Goal: Check status: Check status

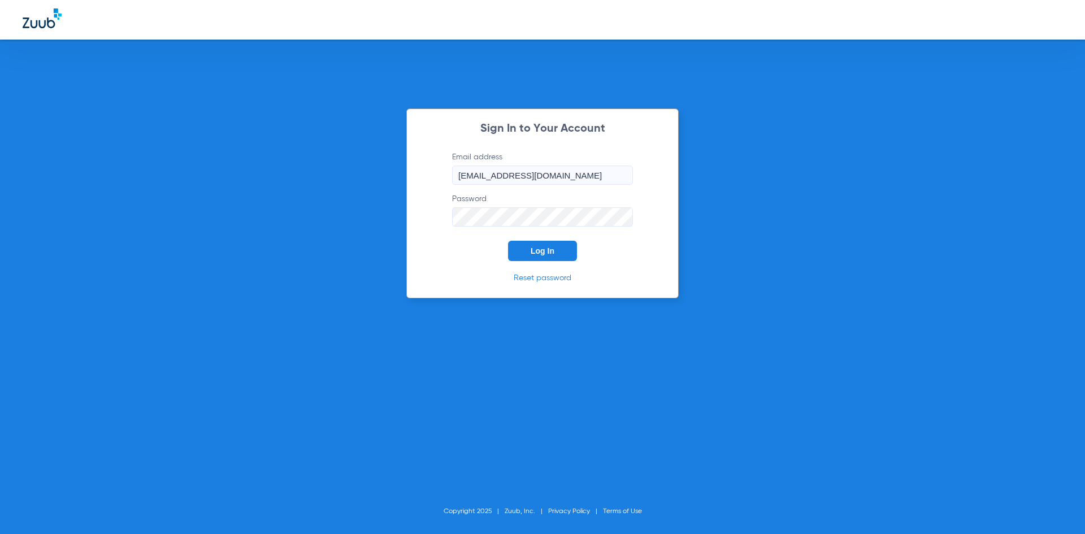
click at [561, 257] on button "Log In" at bounding box center [542, 251] width 69 height 20
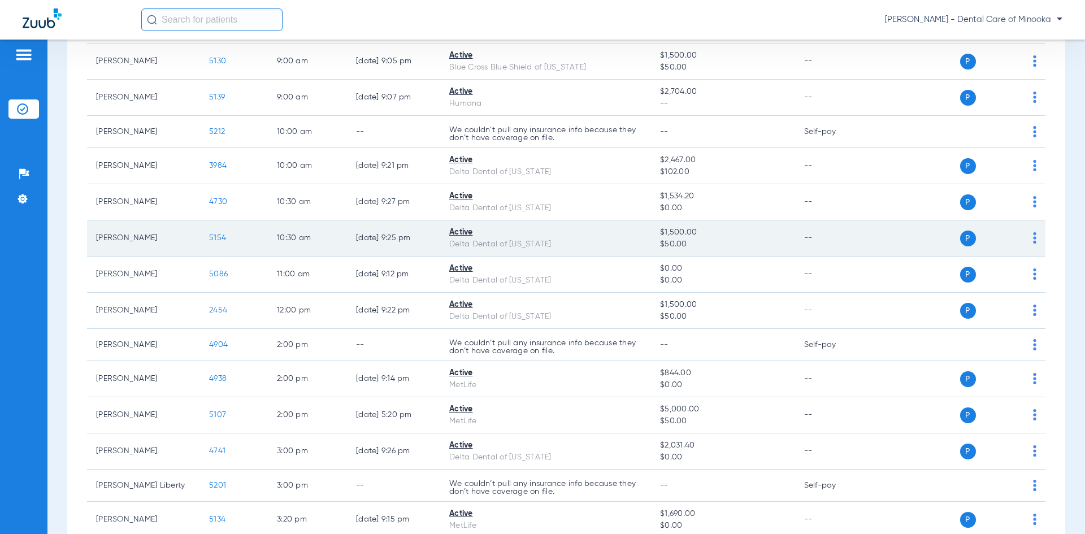
scroll to position [283, 0]
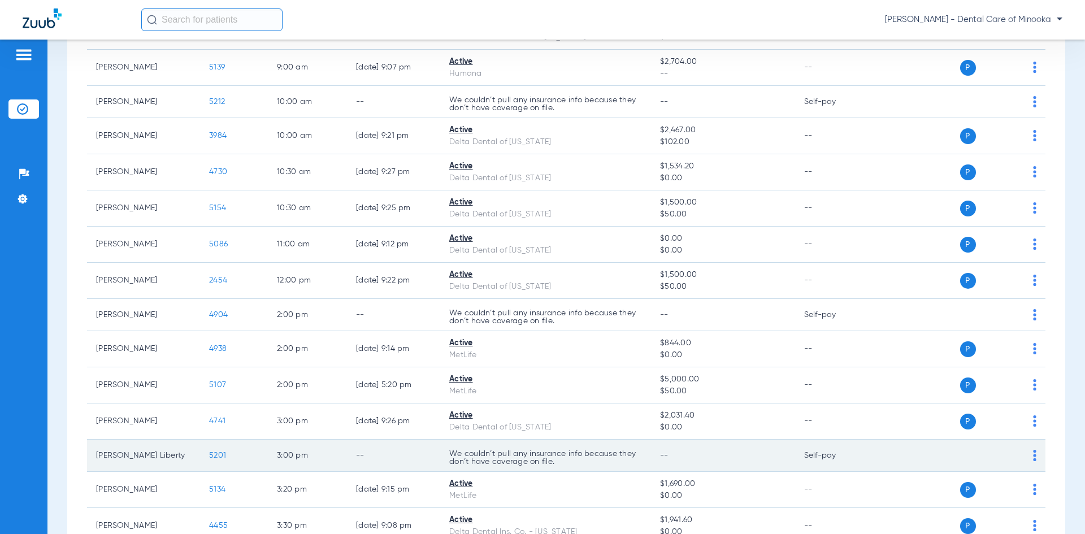
click at [169, 454] on td "[PERSON_NAME] Liberty" at bounding box center [143, 456] width 113 height 32
click at [1033, 460] on img at bounding box center [1034, 455] width 3 height 11
drag, startPoint x: 823, startPoint y: 453, endPoint x: 514, endPoint y: 444, distance: 309.3
click at [817, 453] on div at bounding box center [542, 267] width 1085 height 534
click at [119, 455] on td "[PERSON_NAME] Liberty" at bounding box center [143, 456] width 113 height 32
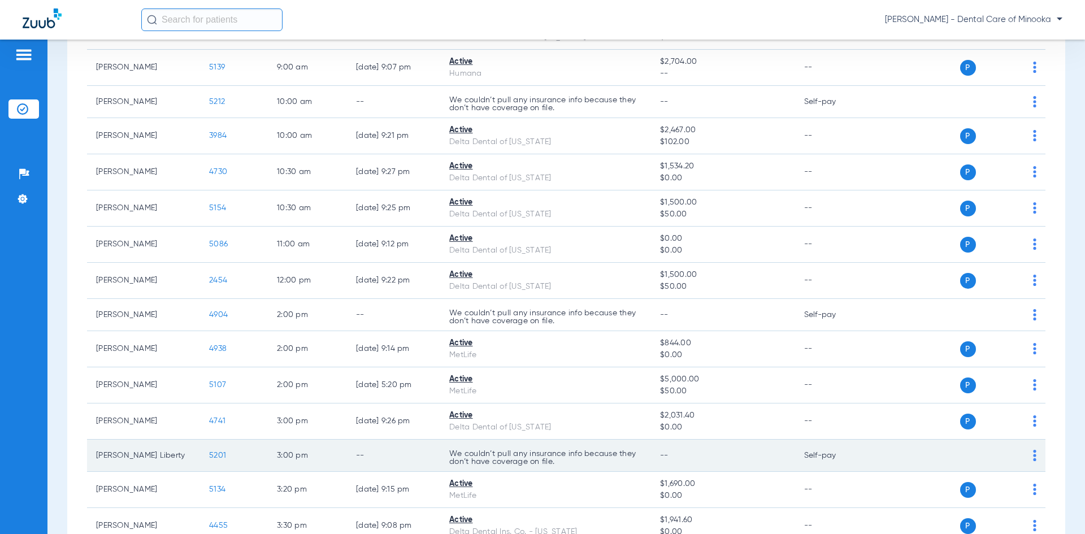
click at [119, 455] on td "[PERSON_NAME] Liberty" at bounding box center [143, 456] width 113 height 32
click at [220, 459] on span "5201" at bounding box center [217, 456] width 17 height 8
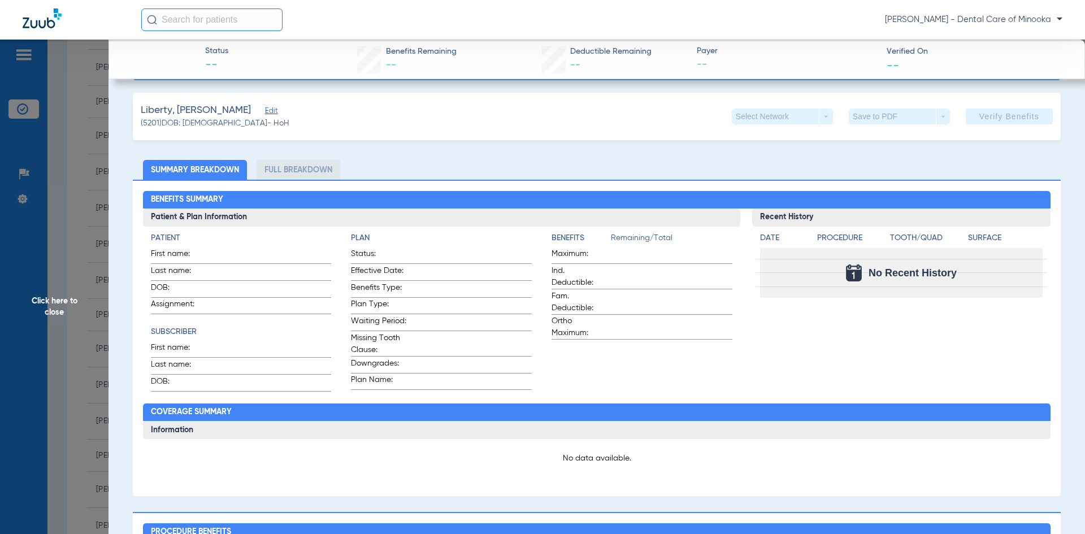
scroll to position [0, 0]
